Goal: Transaction & Acquisition: Book appointment/travel/reservation

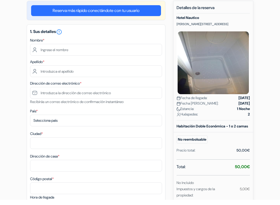
scroll to position [48, 0]
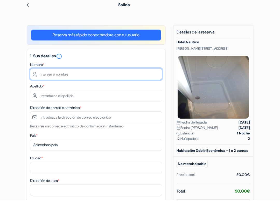
click at [56, 74] on input "text" at bounding box center [96, 80] width 132 height 12
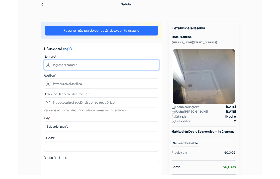
scroll to position [23, 0]
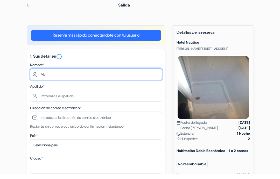
type input "M"
type input "[PERSON_NAME]"
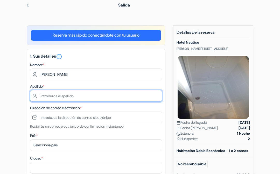
click at [52, 96] on input "text" at bounding box center [96, 101] width 132 height 12
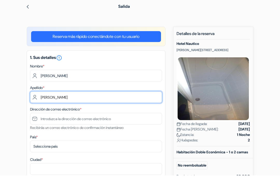
click at [42, 96] on input "[PERSON_NAME]" at bounding box center [96, 101] width 132 height 12
type input "[PERSON_NAME]"
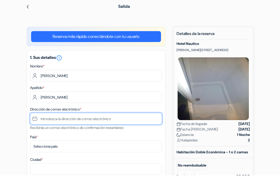
click at [42, 117] on input "text" at bounding box center [96, 123] width 132 height 12
click at [73, 119] on input "[EMAIL_ADDRESS][DOMAIN_NAME]" at bounding box center [96, 123] width 132 height 12
type input "[EMAIL_ADDRESS][DOMAIN_NAME]"
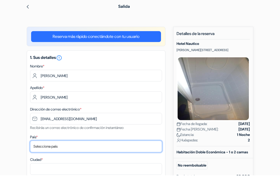
click at [67, 147] on select "Selecciona país Abjasia [GEOGRAPHIC_DATA] [GEOGRAPHIC_DATA] [GEOGRAPHIC_DATA] […" at bounding box center [96, 151] width 132 height 12
select select "es"
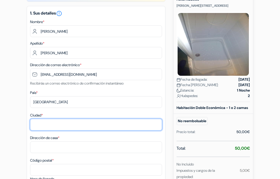
click at [45, 126] on input "Ciudad *" at bounding box center [96, 125] width 132 height 12
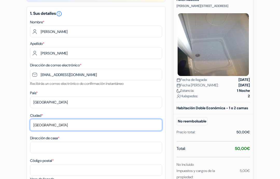
type input "[GEOGRAPHIC_DATA]"
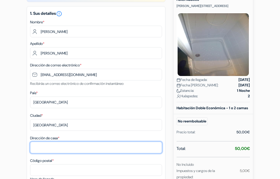
click at [41, 146] on input "Dirección de casa *" at bounding box center [96, 148] width 132 height 12
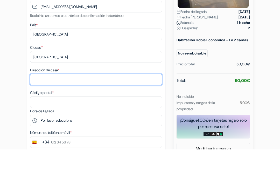
scroll to position [113, 0]
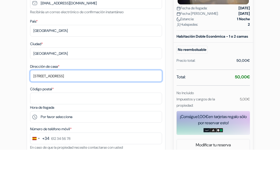
type input "[STREET_ADDRESS]"
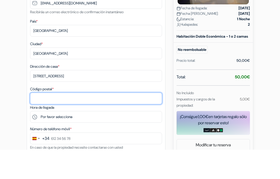
click at [51, 122] on input "Código postal *" at bounding box center [96, 128] width 132 height 12
type input "28943"
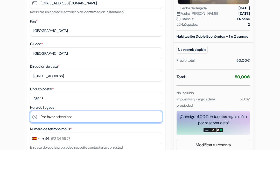
click at [53, 140] on select "Por favor selecciona 16:00 17:00 18:00 19:00 20:00 21:00" at bounding box center [96, 146] width 132 height 12
select select "16"
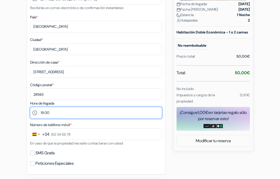
scroll to position [164, 0]
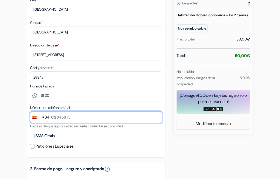
click at [75, 117] on input "text" at bounding box center [96, 118] width 132 height 12
type input "629 52 32 31"
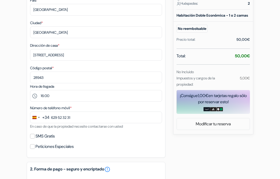
click at [33, 136] on input "SMS Gratis" at bounding box center [32, 136] width 5 height 5
checkbox input "true"
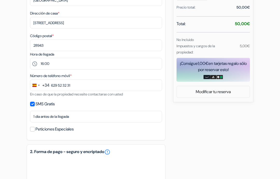
scroll to position [197, 0]
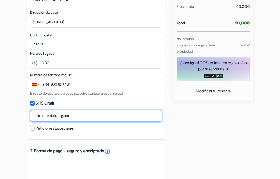
click at [59, 112] on select "No gracias Enviar ahora Llegada 1 dia antes de la llegada 2 días antes de la ll…" at bounding box center [96, 116] width 132 height 12
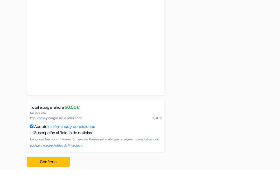
scroll to position [398, 0]
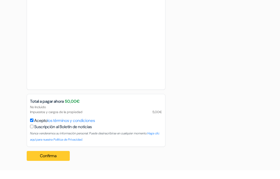
click at [36, 160] on button "Confirma Loading..." at bounding box center [48, 165] width 43 height 10
